Goal: Find specific page/section: Find specific page/section

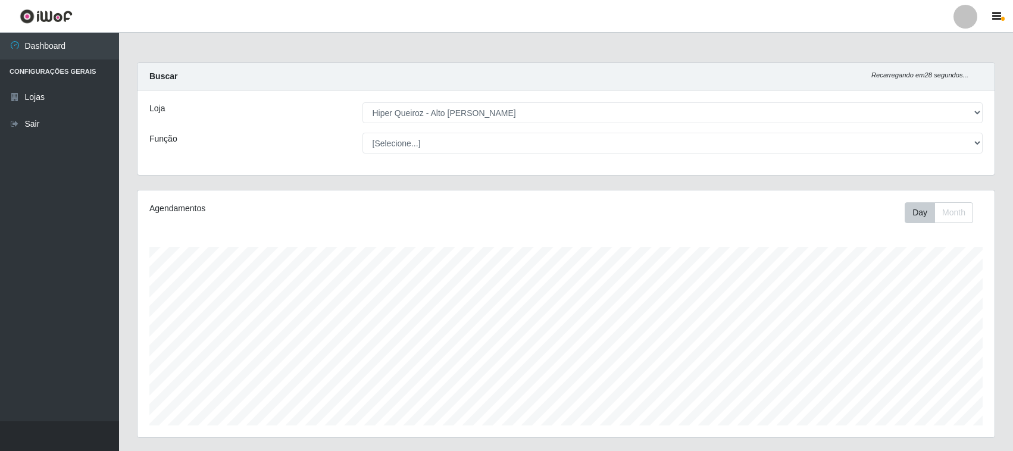
select select "515"
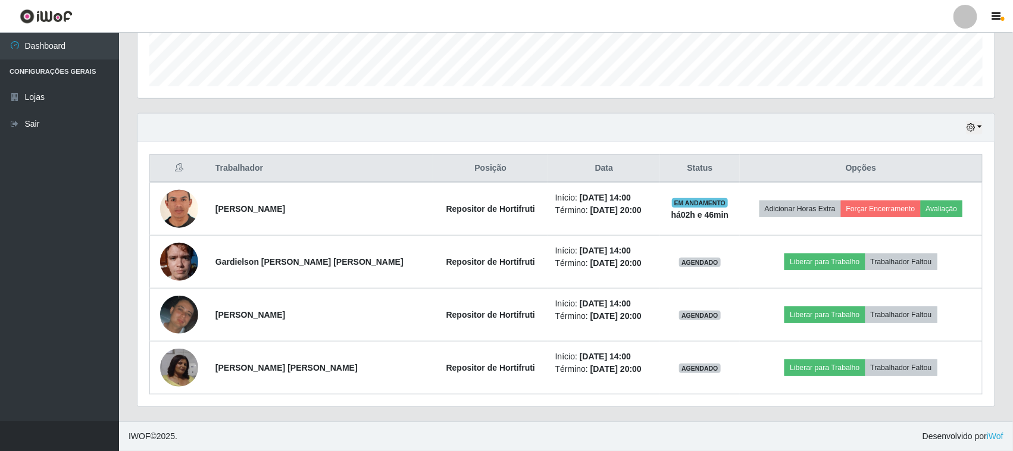
scroll to position [247, 857]
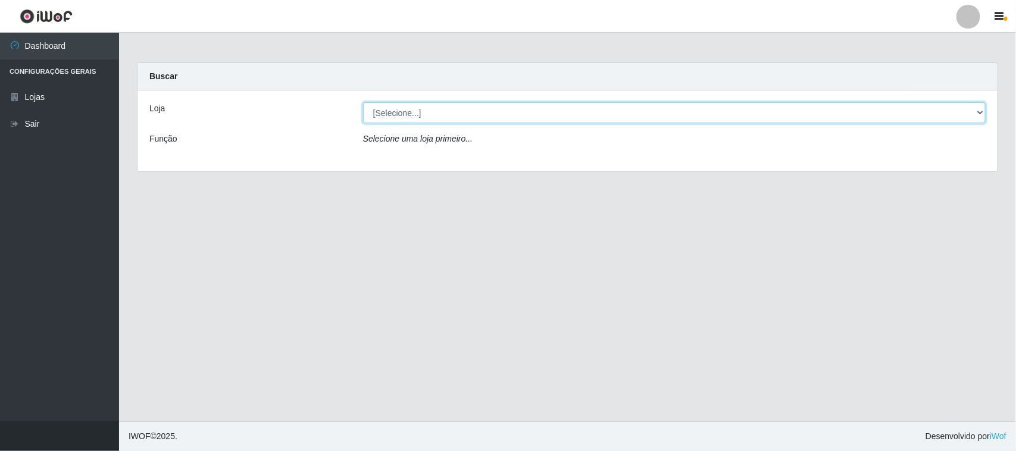
click at [421, 115] on select "[Selecione...] Hiper Queiroz - [GEOGRAPHIC_DATA]" at bounding box center [674, 112] width 622 height 21
select select "515"
click at [363, 102] on select "[Selecione...] Hiper Queiroz - [GEOGRAPHIC_DATA]" at bounding box center [674, 112] width 622 height 21
